Goal: Task Accomplishment & Management: Use online tool/utility

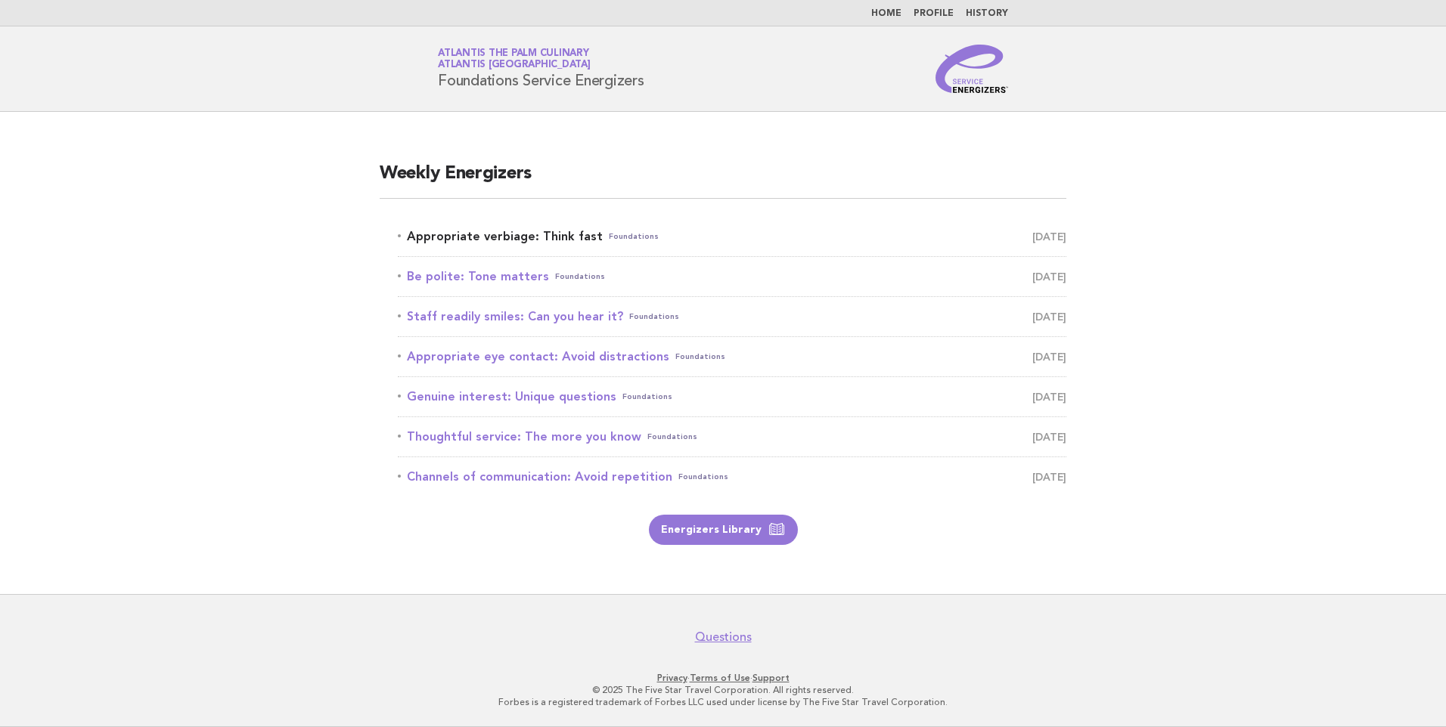
click at [442, 229] on link "Appropriate verbiage: Think fast Foundations September 19" at bounding box center [732, 236] width 668 height 21
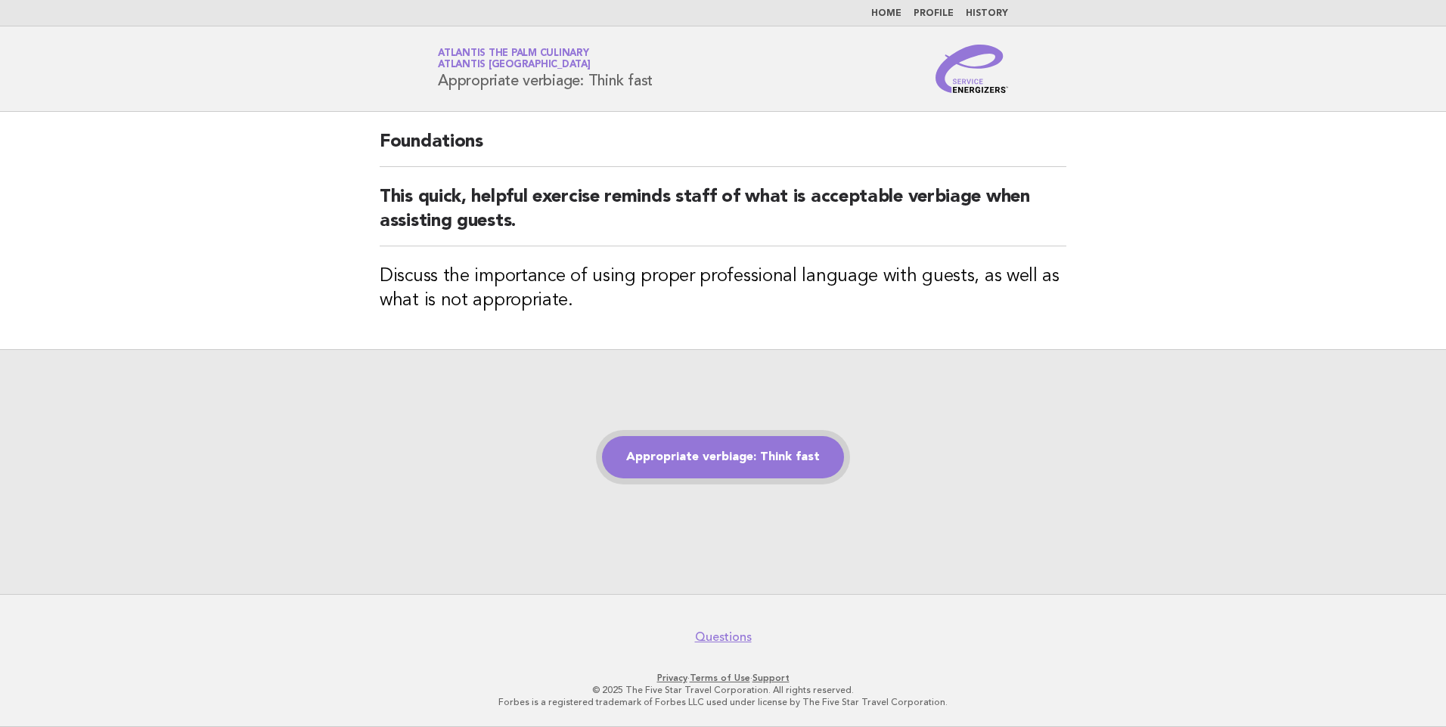
click at [755, 452] on link "Appropriate verbiage: Think fast" at bounding box center [723, 457] width 242 height 42
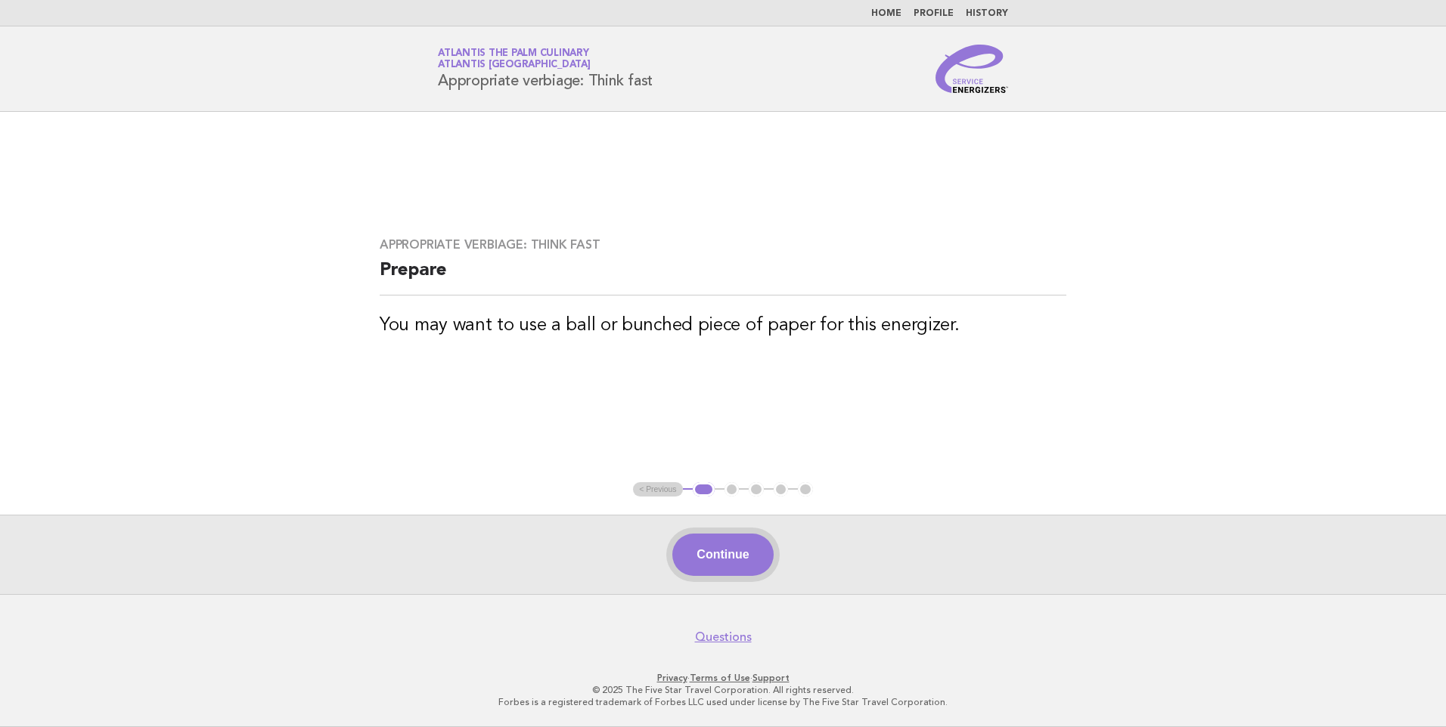
click at [724, 561] on button "Continue" at bounding box center [722, 555] width 101 height 42
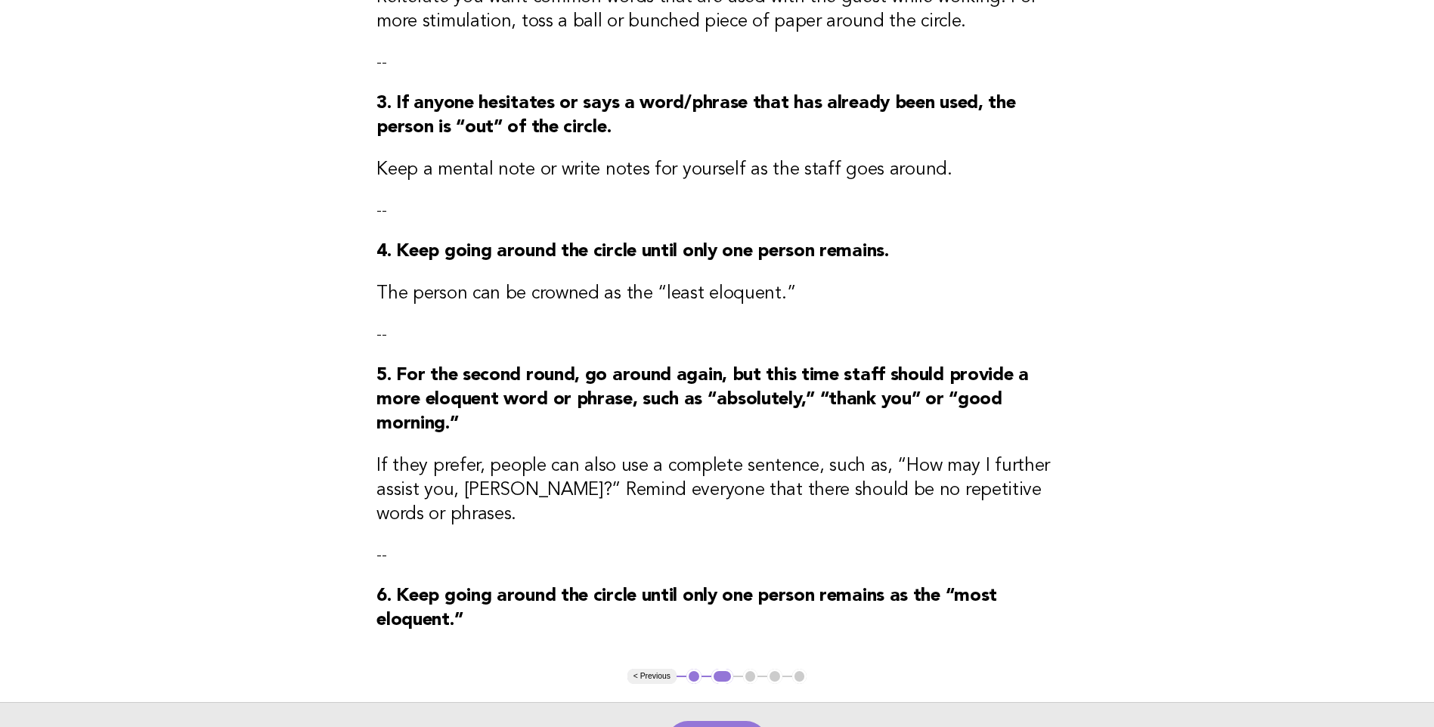
scroll to position [606, 0]
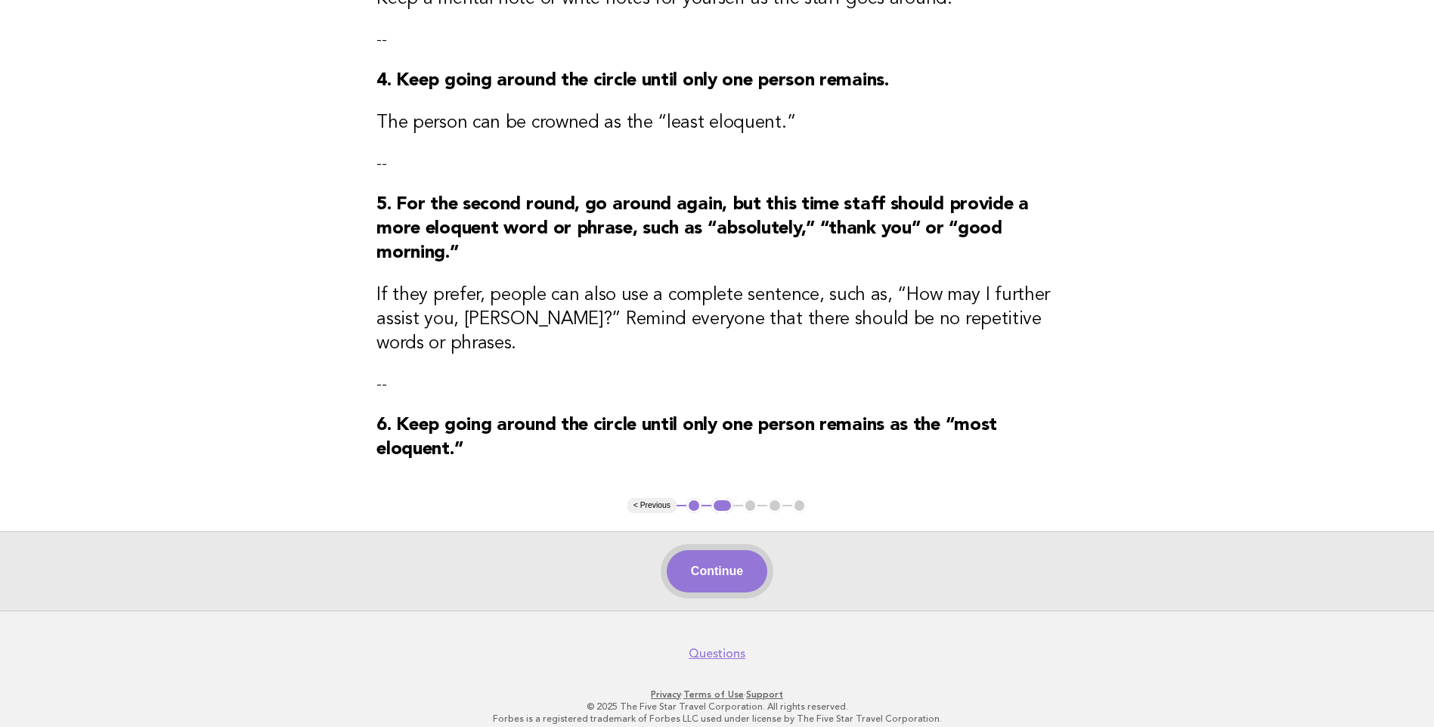
click at [727, 560] on button "Continue" at bounding box center [717, 571] width 101 height 42
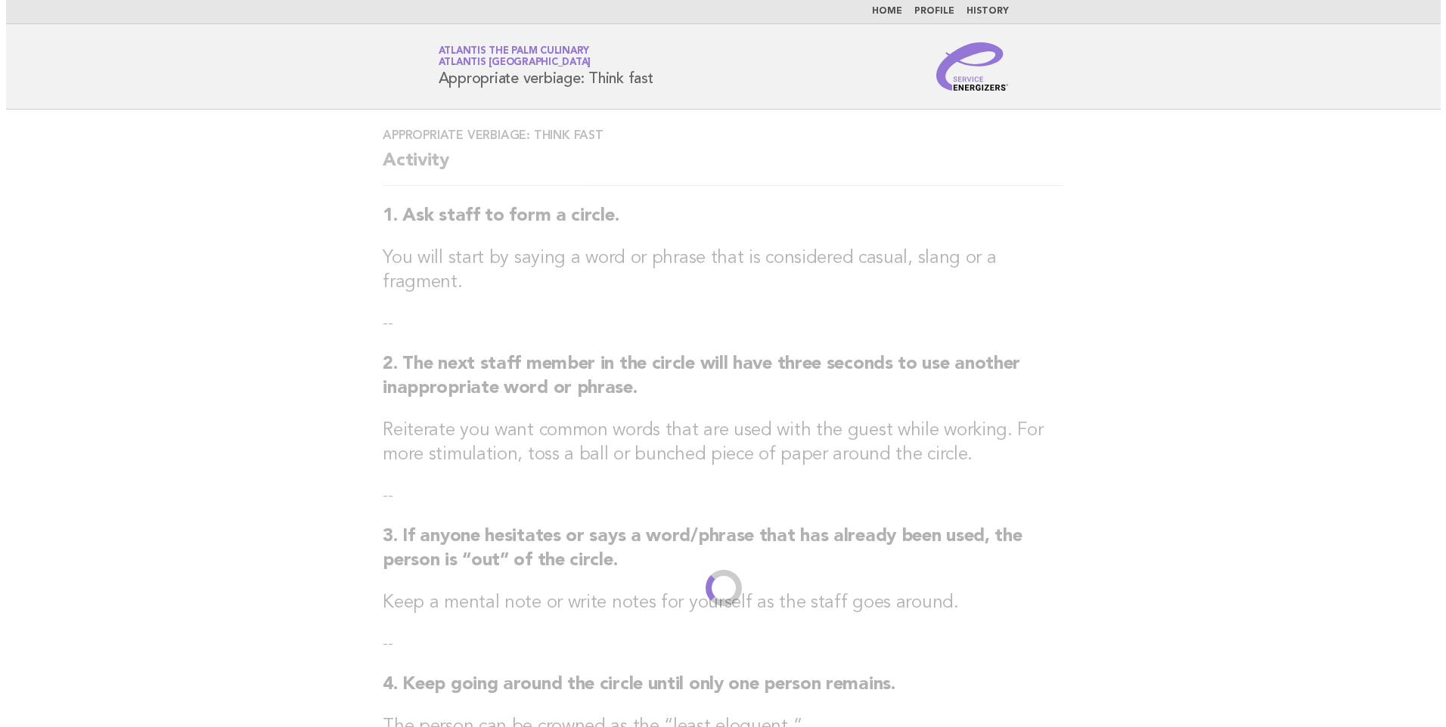
scroll to position [0, 0]
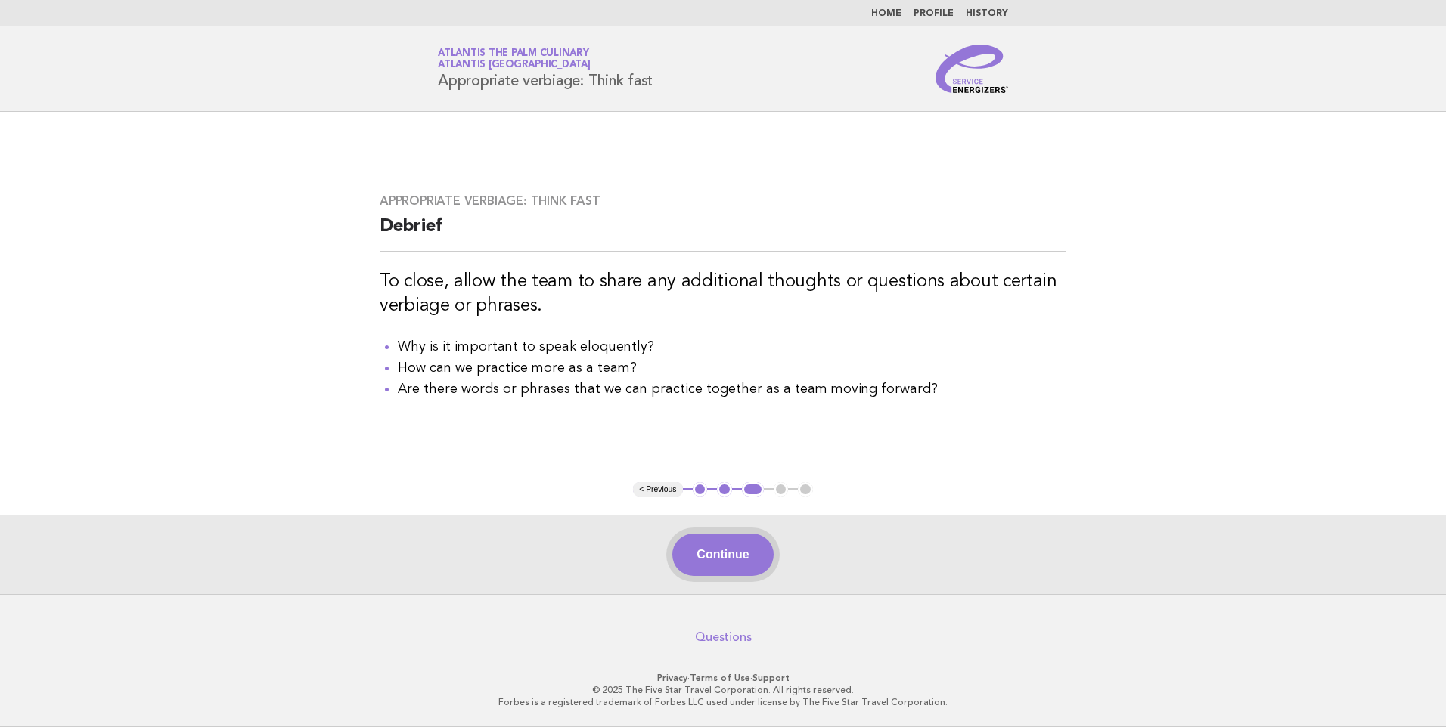
click at [723, 550] on button "Continue" at bounding box center [722, 555] width 101 height 42
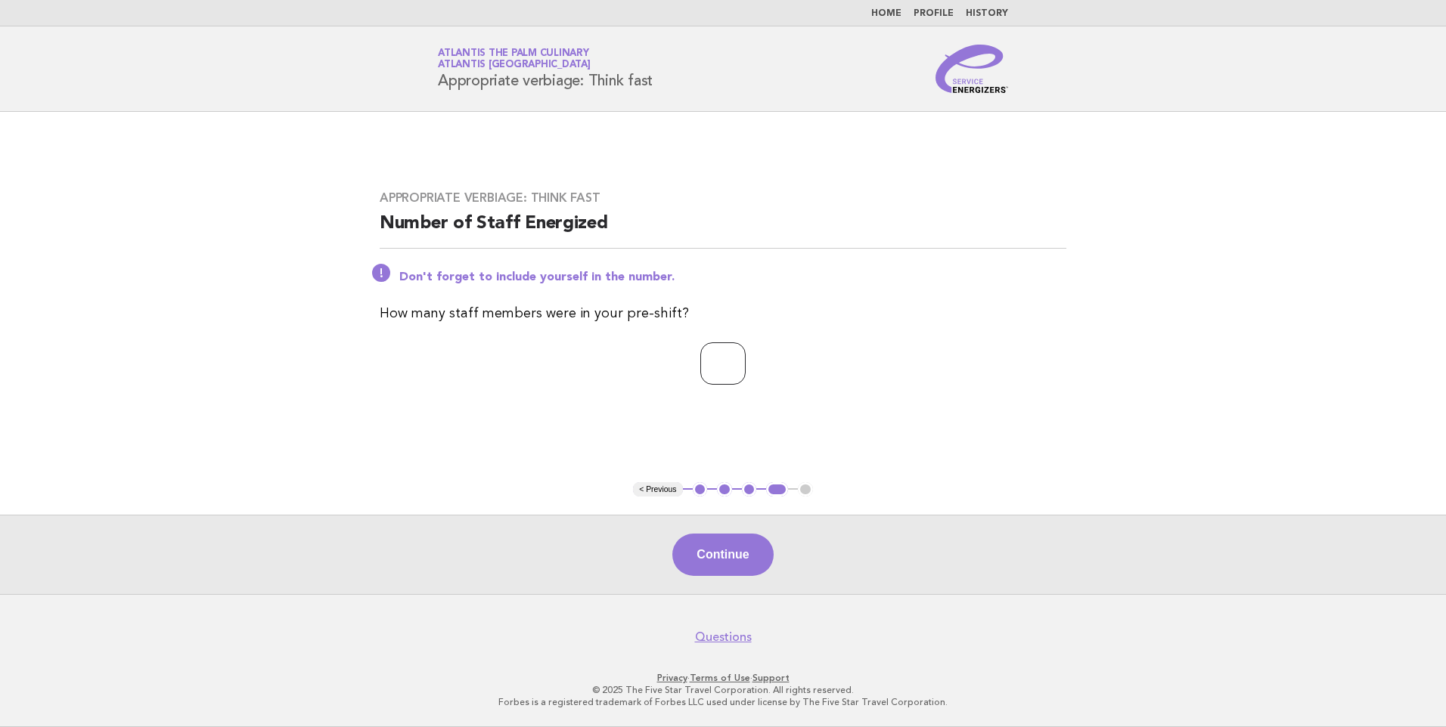
click at [746, 360] on input "*" at bounding box center [722, 364] width 45 height 42
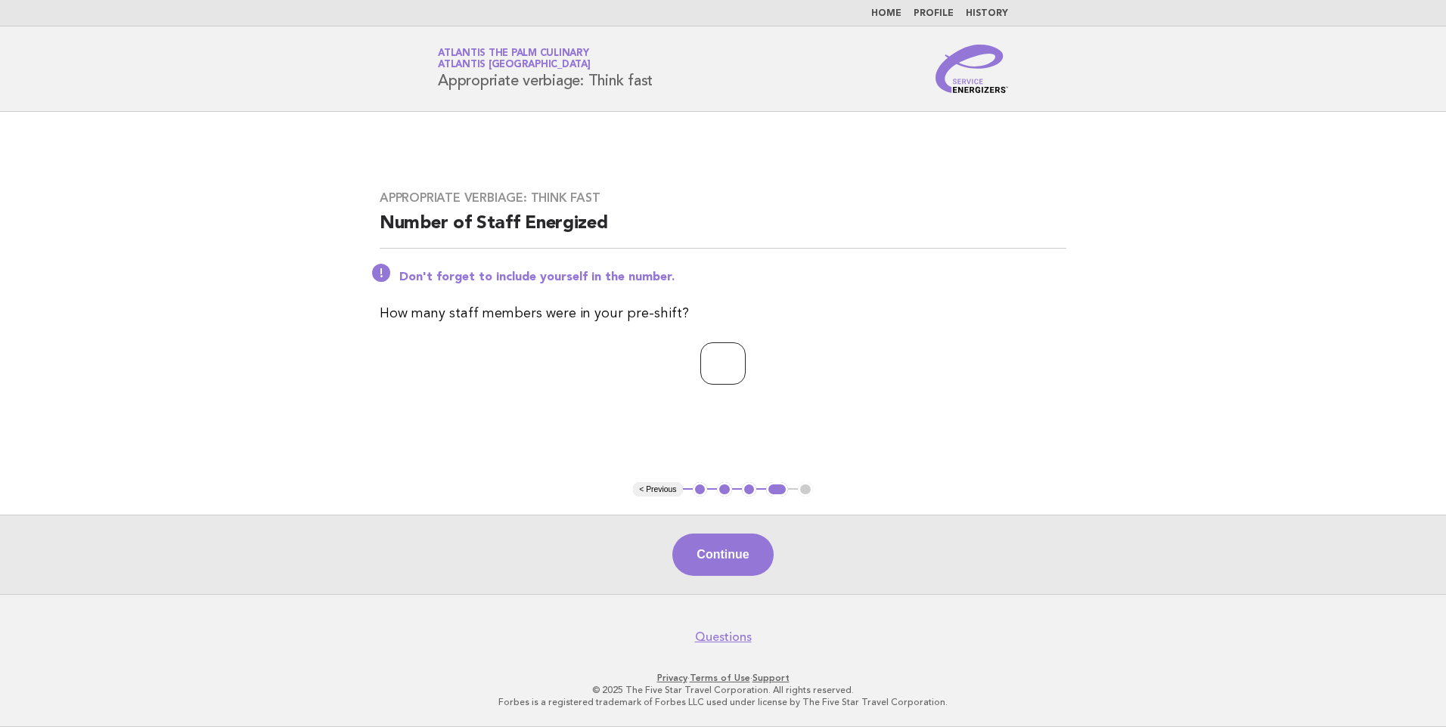
click at [746, 360] on input "*" at bounding box center [722, 364] width 45 height 42
type input "*"
click at [746, 360] on input "*" at bounding box center [722, 364] width 45 height 42
click at [729, 557] on button "Continue" at bounding box center [722, 555] width 101 height 42
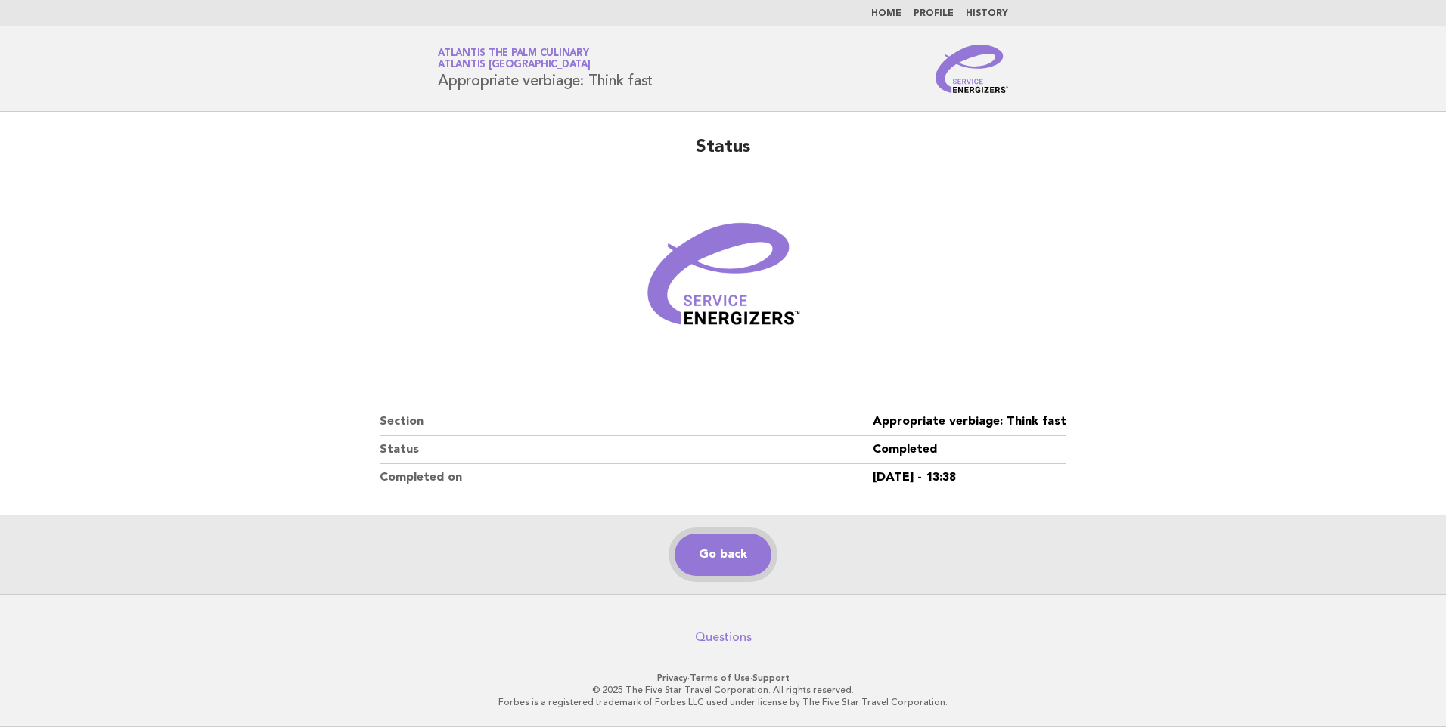
click at [724, 557] on link "Go back" at bounding box center [722, 555] width 97 height 42
